Goal: Task Accomplishment & Management: Use online tool/utility

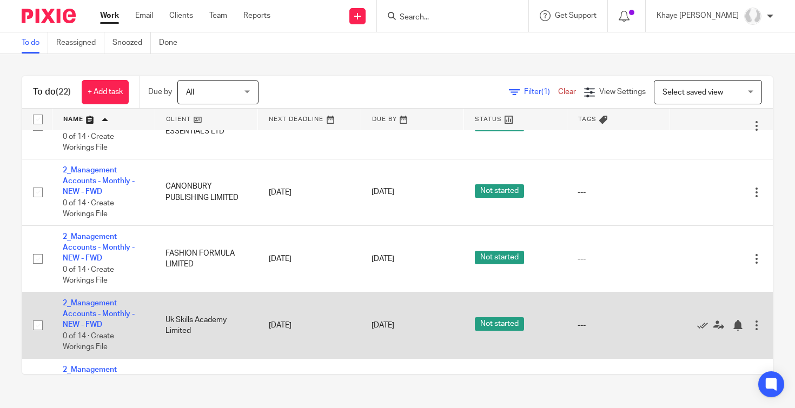
scroll to position [238, 0]
click at [111, 312] on link "2_Management Accounts - Monthly - NEW - FWD" at bounding box center [99, 315] width 72 height 30
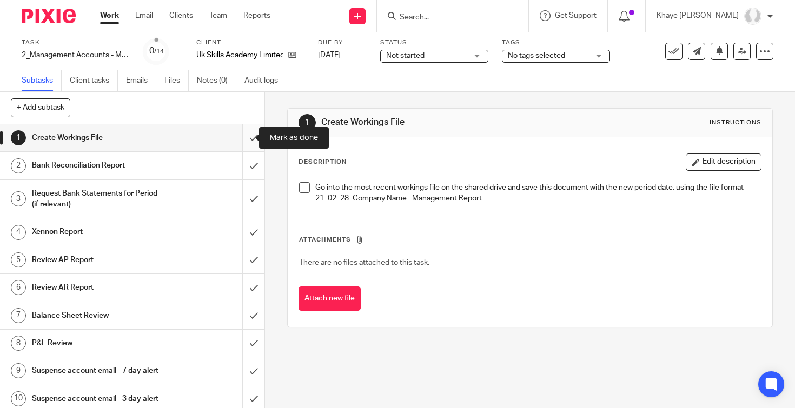
click at [234, 141] on input "submit" at bounding box center [132, 137] width 264 height 27
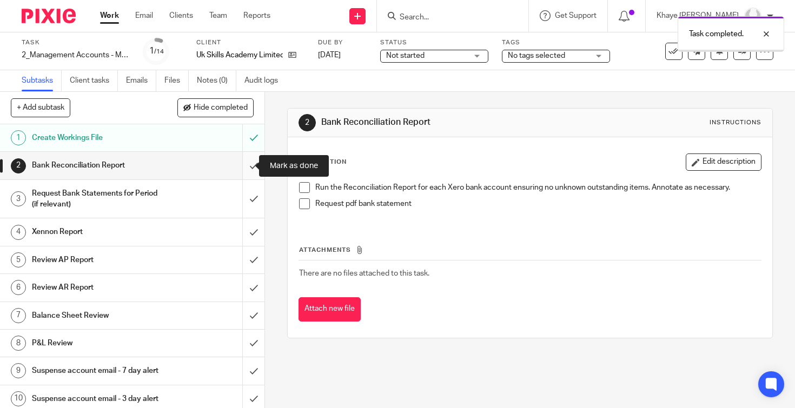
click at [243, 168] on input "submit" at bounding box center [132, 165] width 264 height 27
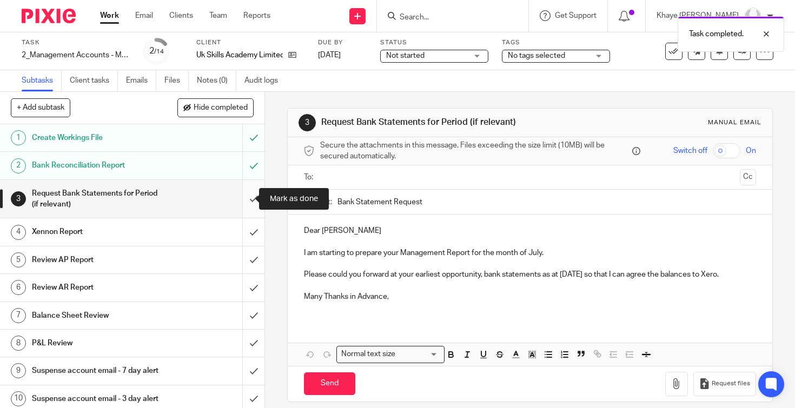
click at [239, 196] on input "submit" at bounding box center [132, 199] width 264 height 38
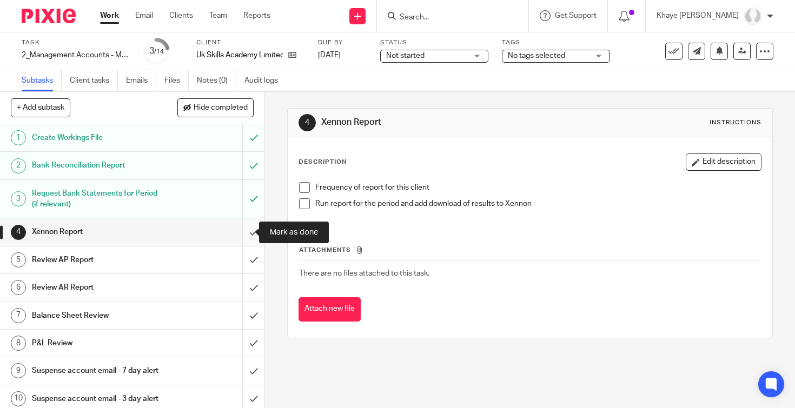
click at [241, 233] on input "submit" at bounding box center [132, 232] width 264 height 27
click at [151, 260] on h1 "Review AP Report" at bounding box center [98, 260] width 133 height 16
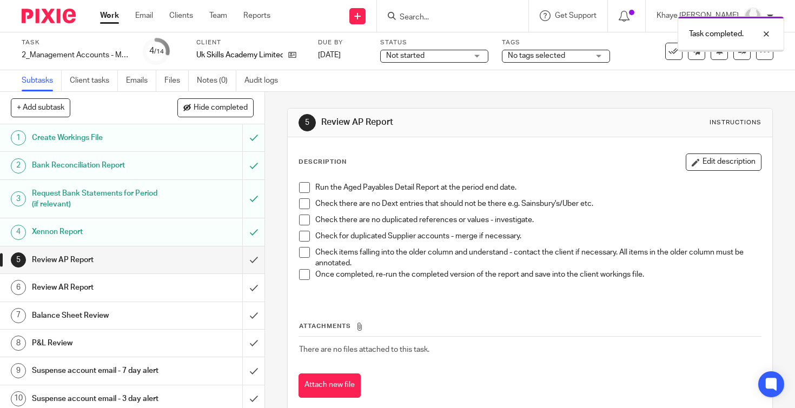
click at [161, 282] on div "Review AR Report" at bounding box center [132, 288] width 200 height 16
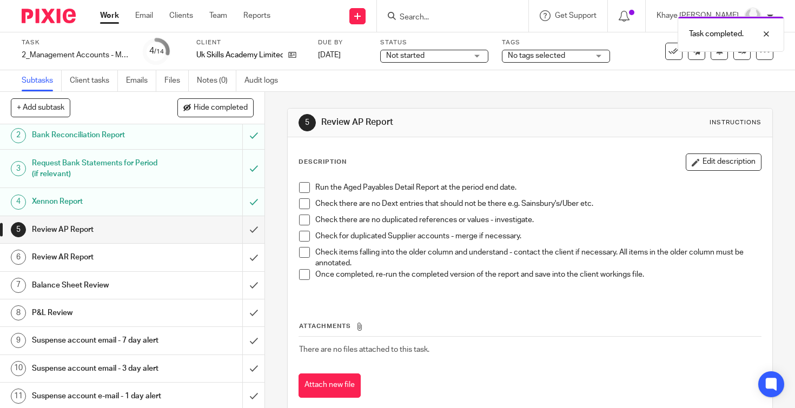
scroll to position [92, 0]
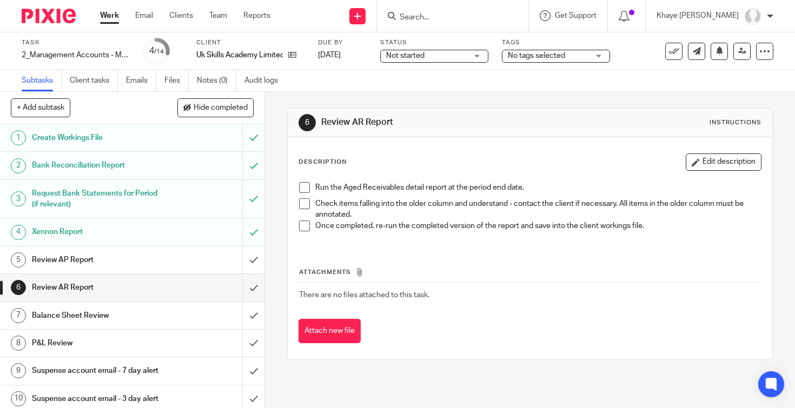
click at [175, 264] on div "Review AP Report" at bounding box center [132, 260] width 200 height 16
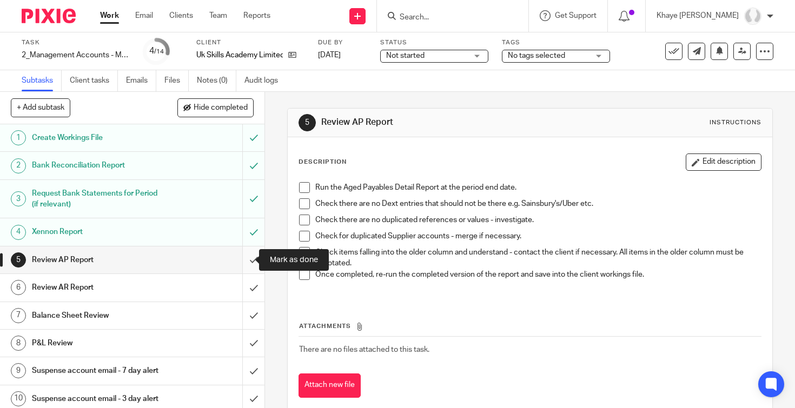
click at [246, 260] on input "submit" at bounding box center [132, 260] width 264 height 27
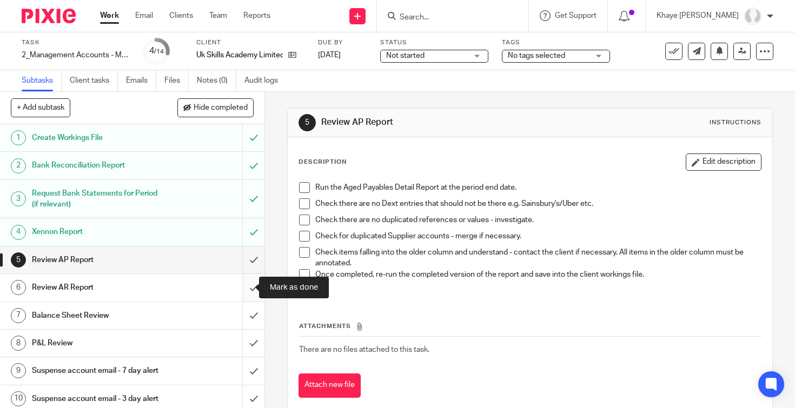
click at [244, 286] on input "submit" at bounding box center [132, 287] width 264 height 27
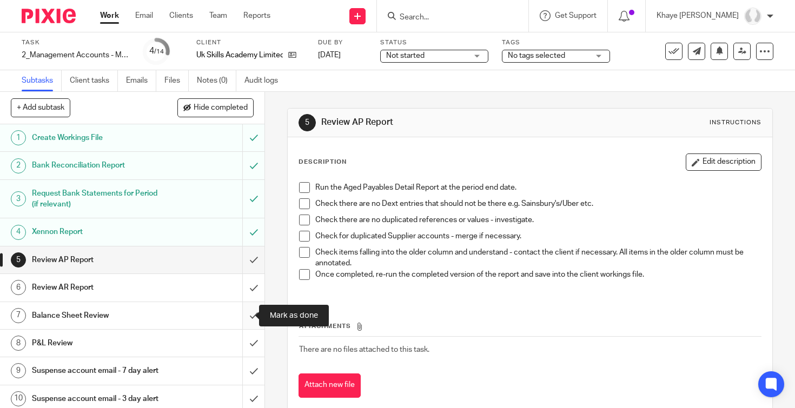
click at [241, 313] on input "submit" at bounding box center [132, 315] width 264 height 27
drag, startPoint x: 241, startPoint y: 344, endPoint x: 237, endPoint y: 340, distance: 5.7
click at [241, 344] on input "submit" at bounding box center [132, 343] width 264 height 27
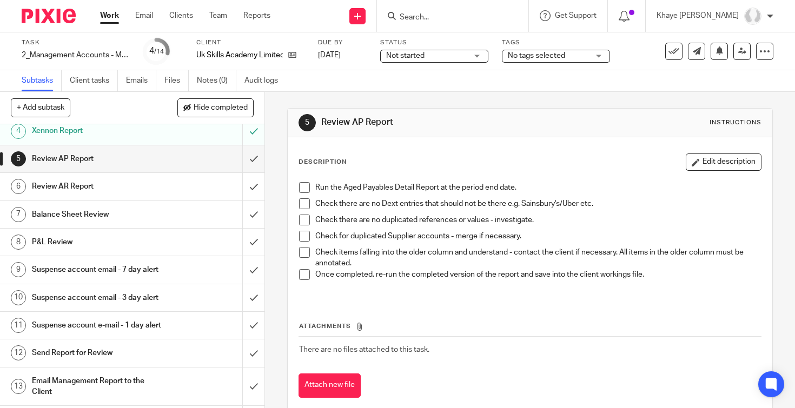
scroll to position [160, 0]
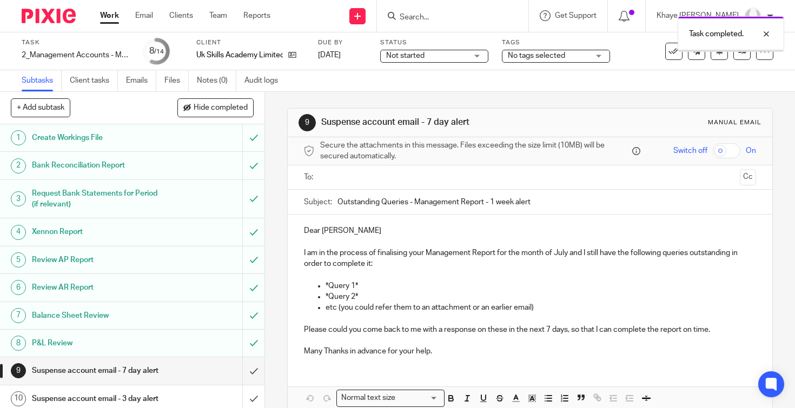
scroll to position [103, 0]
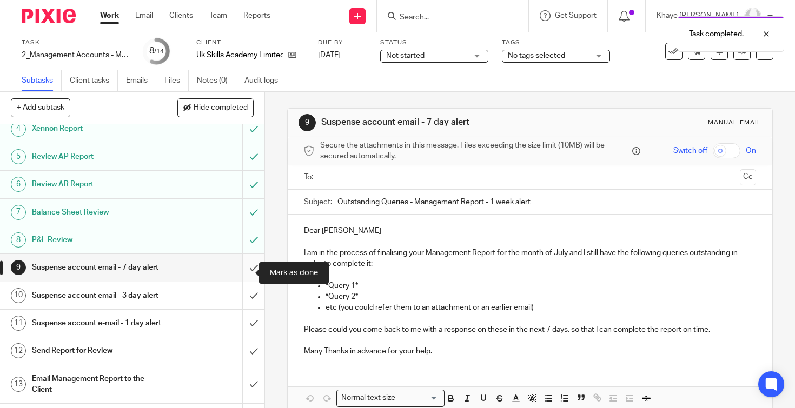
click at [247, 272] on input "submit" at bounding box center [132, 267] width 264 height 27
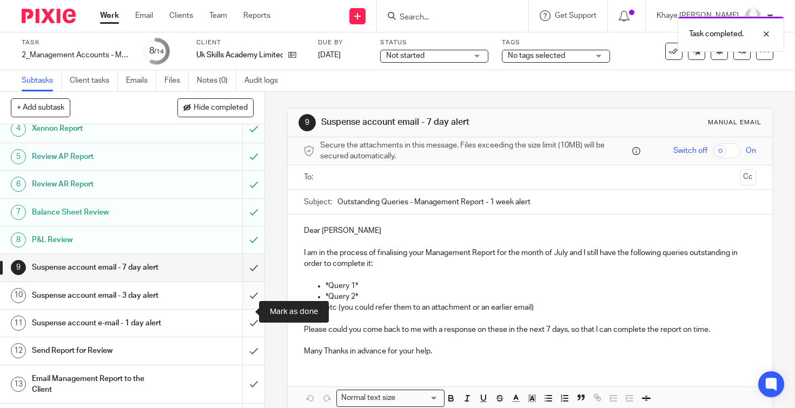
click at [237, 308] on input "submit" at bounding box center [132, 295] width 264 height 27
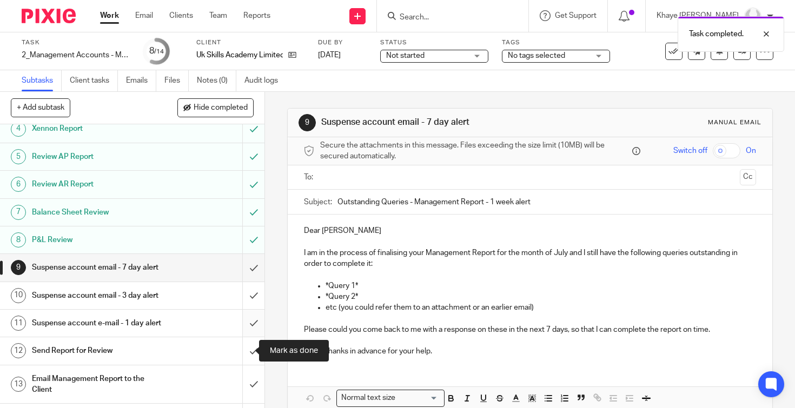
click at [240, 337] on input "submit" at bounding box center [132, 323] width 264 height 27
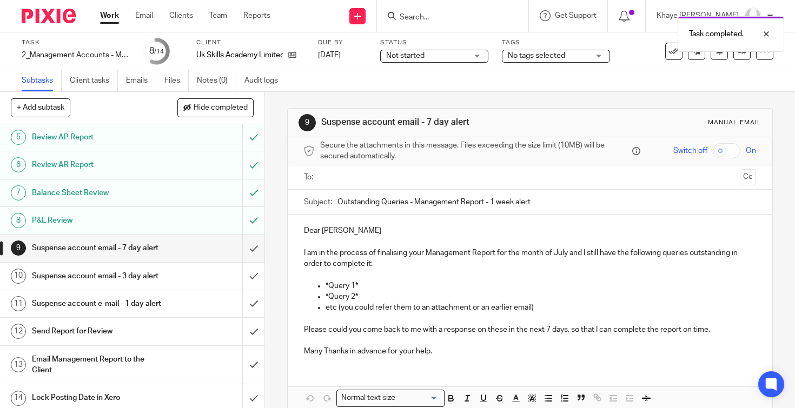
scroll to position [160, 0]
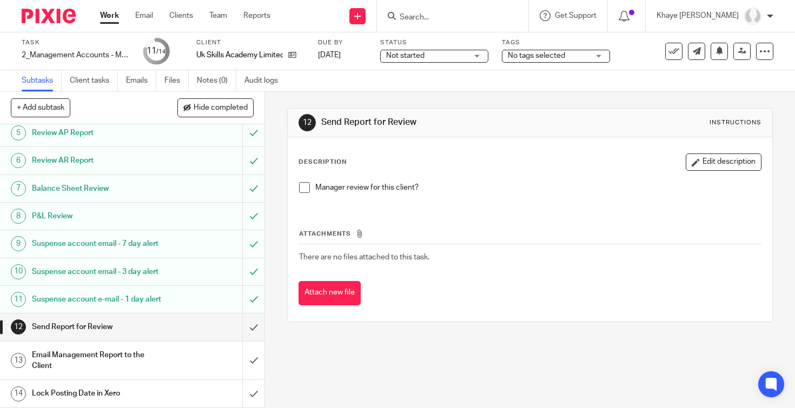
scroll to position [160, 0]
click at [132, 327] on h1 "Send Report for Review" at bounding box center [98, 327] width 133 height 16
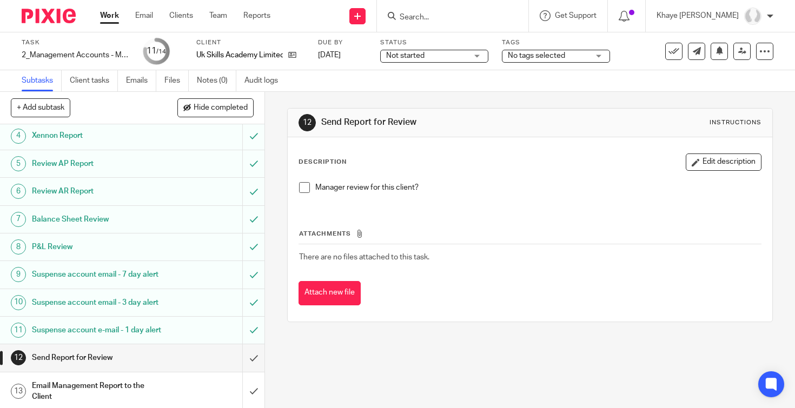
scroll to position [160, 0]
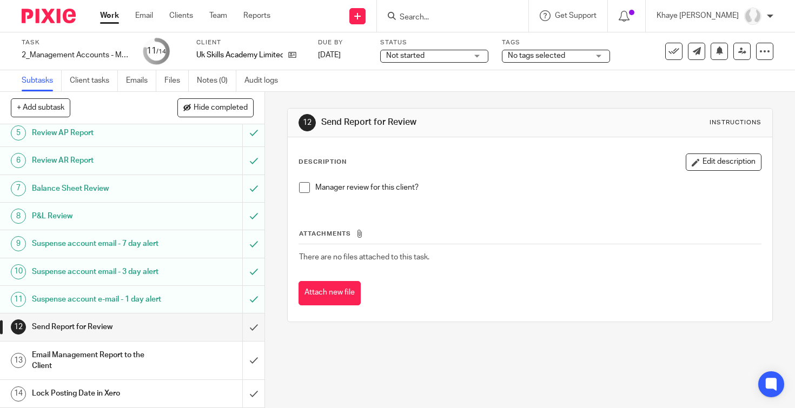
click at [120, 363] on h1 "Email Management Report to the Client" at bounding box center [98, 361] width 133 height 28
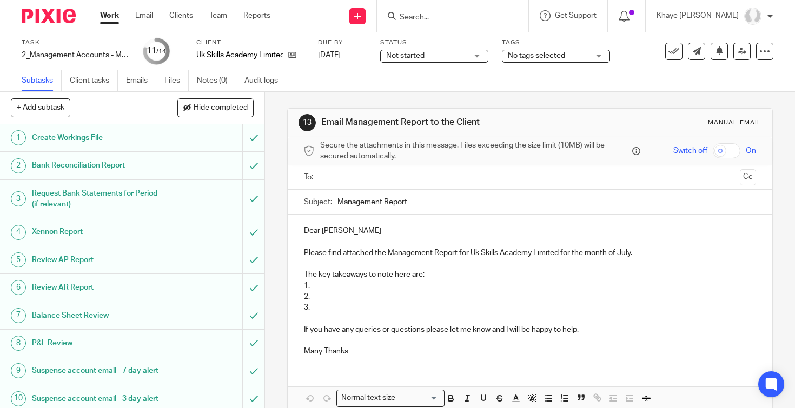
scroll to position [160, 0]
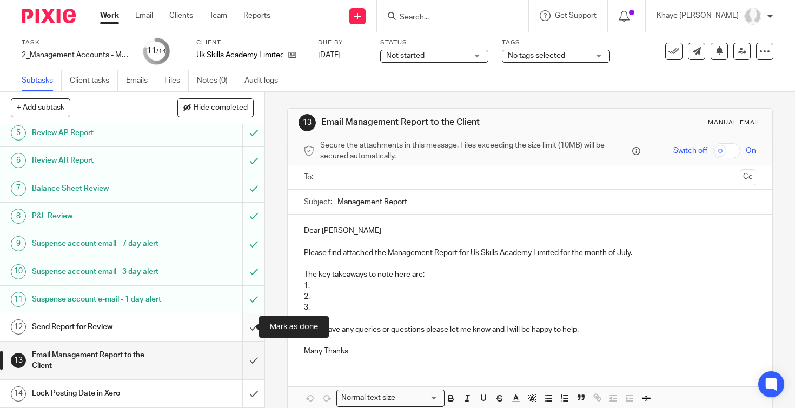
click at [244, 325] on input "submit" at bounding box center [132, 327] width 264 height 27
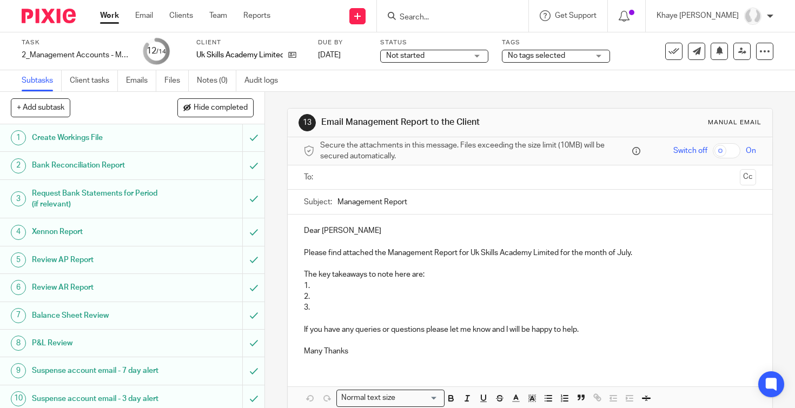
click at [340, 277] on p "The key takeaways to note here are:" at bounding box center [530, 274] width 452 height 11
click at [345, 280] on p "The key takeaways to note here are:" at bounding box center [530, 274] width 452 height 11
click at [325, 286] on p "1." at bounding box center [530, 286] width 452 height 11
click at [330, 299] on p "2." at bounding box center [530, 297] width 452 height 11
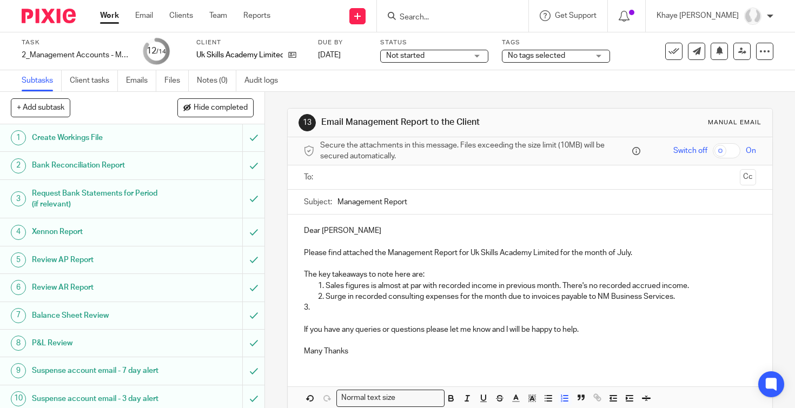
scroll to position [54, 0]
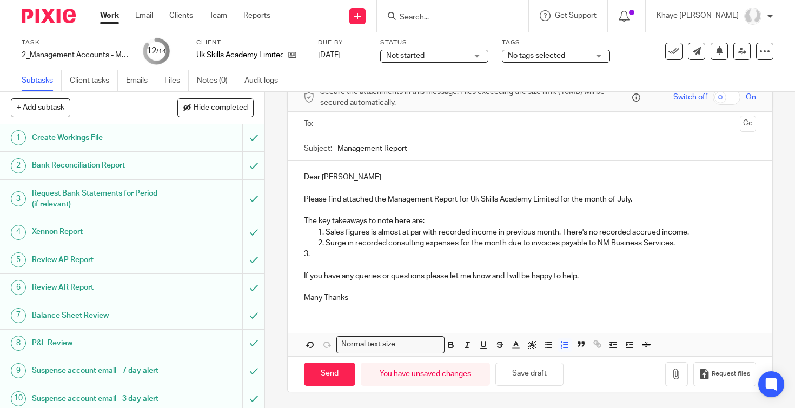
click at [401, 255] on p "3." at bounding box center [530, 254] width 452 height 11
click at [329, 262] on p at bounding box center [530, 265] width 452 height 11
drag, startPoint x: 319, startPoint y: 255, endPoint x: 279, endPoint y: 251, distance: 40.2
click at [279, 251] on div "13 Email Management Report to the Client Manual email Secure the attachments in…" at bounding box center [530, 250] width 530 height 316
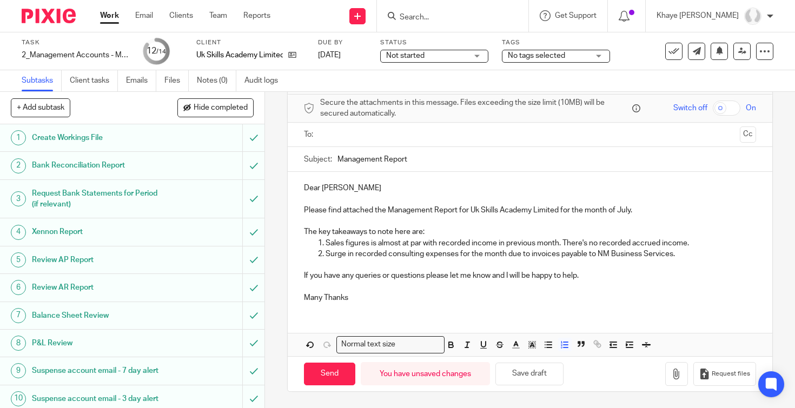
click at [372, 305] on div "Dear Gemma Please find attached the Management Report for Uk Skills Academy Lim…" at bounding box center [530, 242] width 485 height 140
drag, startPoint x: 336, startPoint y: 210, endPoint x: 494, endPoint y: 212, distance: 158.5
click at [494, 212] on p "Please find attached the Management Report for Uk Skills Academy Limited for th…" at bounding box center [530, 210] width 452 height 11
click at [484, 262] on p at bounding box center [530, 265] width 452 height 11
click at [359, 133] on input "text" at bounding box center [530, 135] width 412 height 12
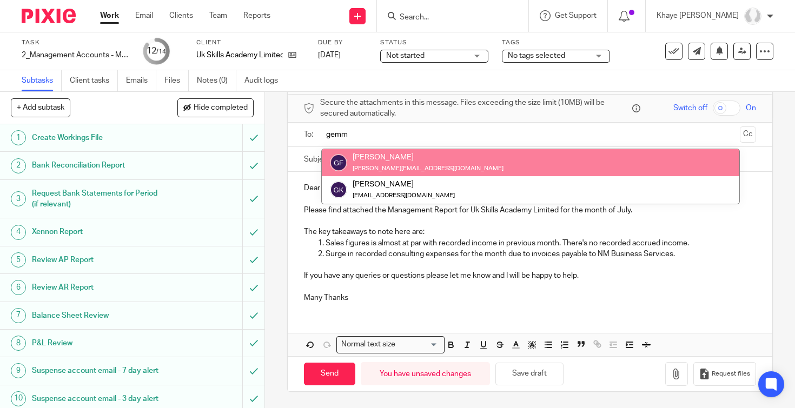
type input "gemm"
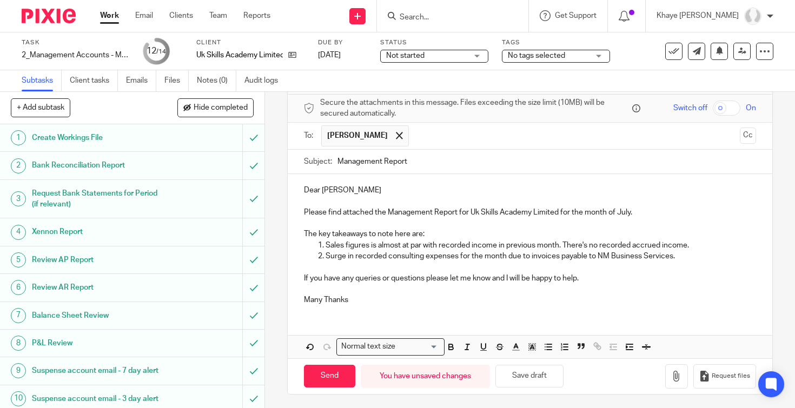
click at [585, 257] on p "Surge in recorded consulting expenses for the month due to invoices payable to …" at bounding box center [541, 256] width 431 height 11
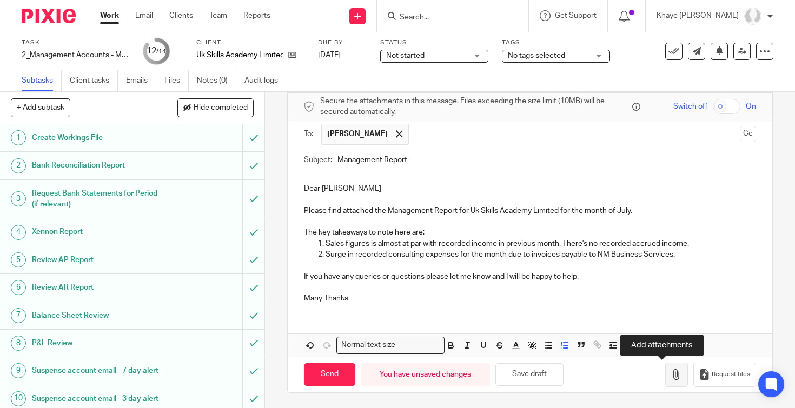
click at [671, 374] on icon "button" at bounding box center [676, 374] width 11 height 11
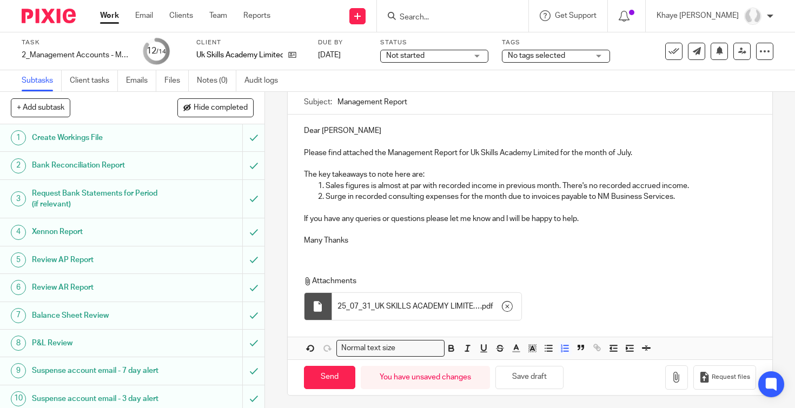
scroll to position [105, 0]
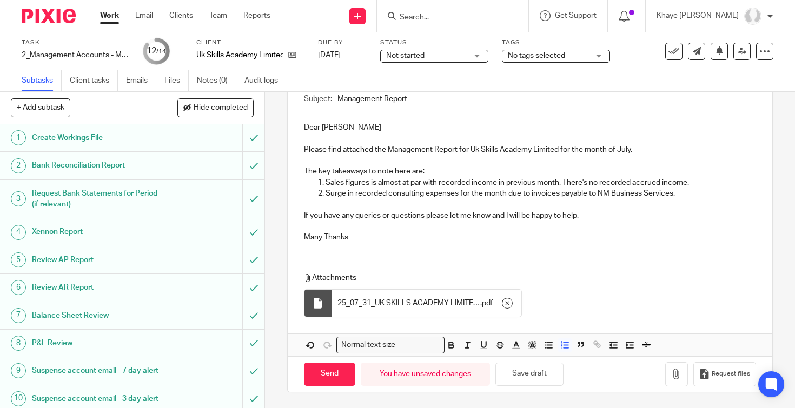
click at [500, 243] on div "Dear Gemma Please find attached the Management Report for Uk Skills Academy Lim…" at bounding box center [530, 181] width 485 height 140
click at [336, 367] on input "Send" at bounding box center [329, 374] width 51 height 23
type input "Sent"
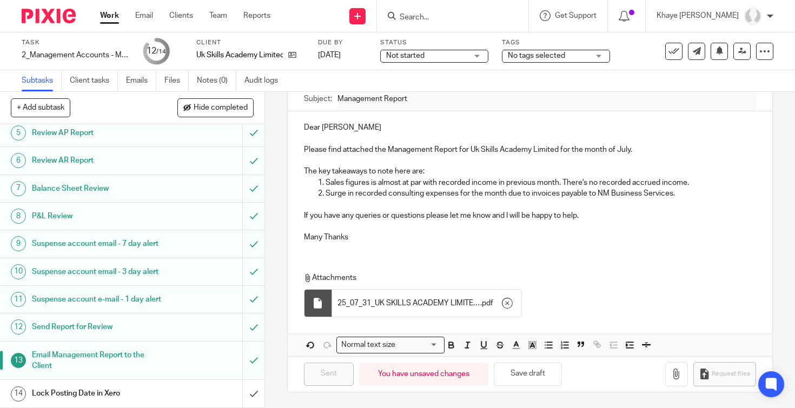
scroll to position [160, 0]
drag, startPoint x: 57, startPoint y: 12, endPoint x: 52, endPoint y: 31, distance: 19.9
click at [57, 12] on img at bounding box center [49, 16] width 54 height 15
